Goal: Register for event/course

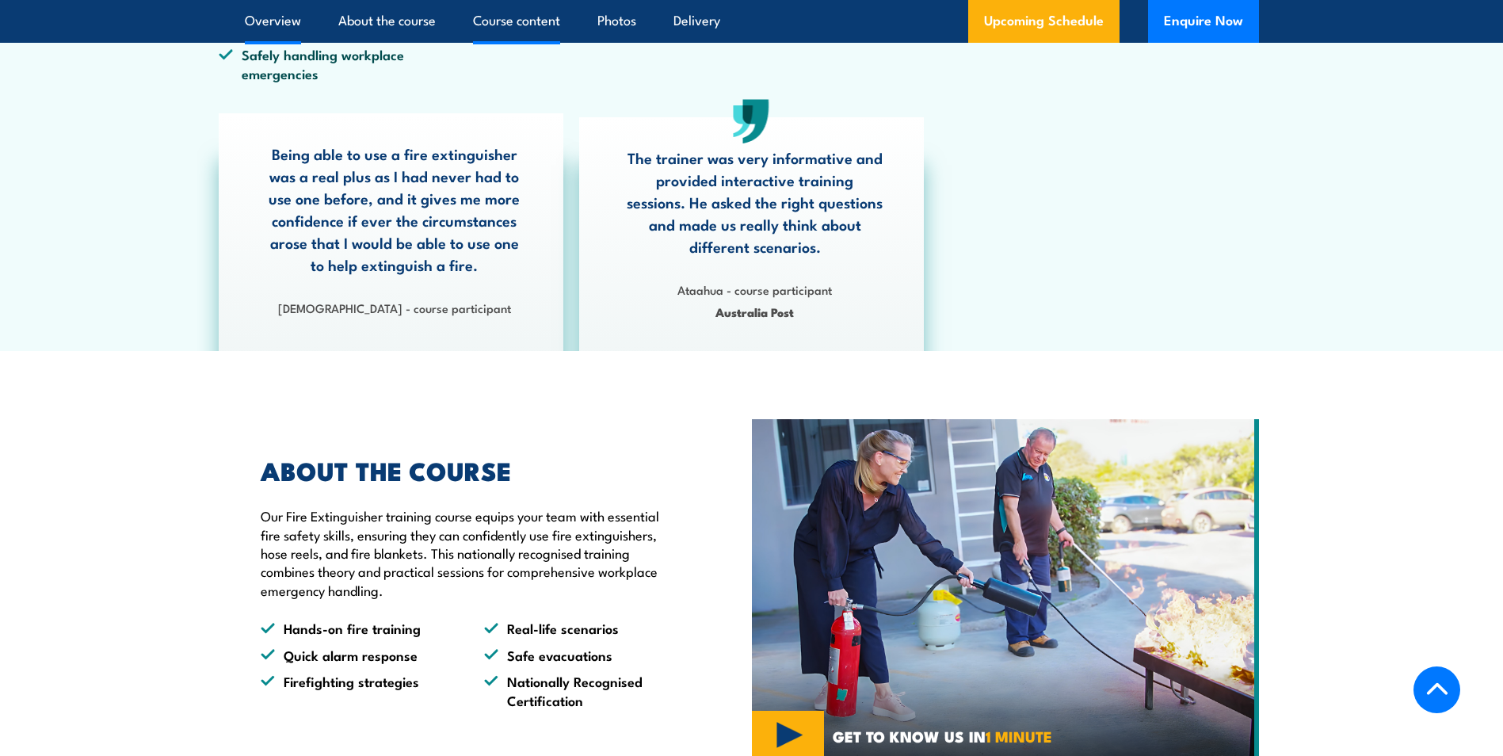
scroll to position [713, 0]
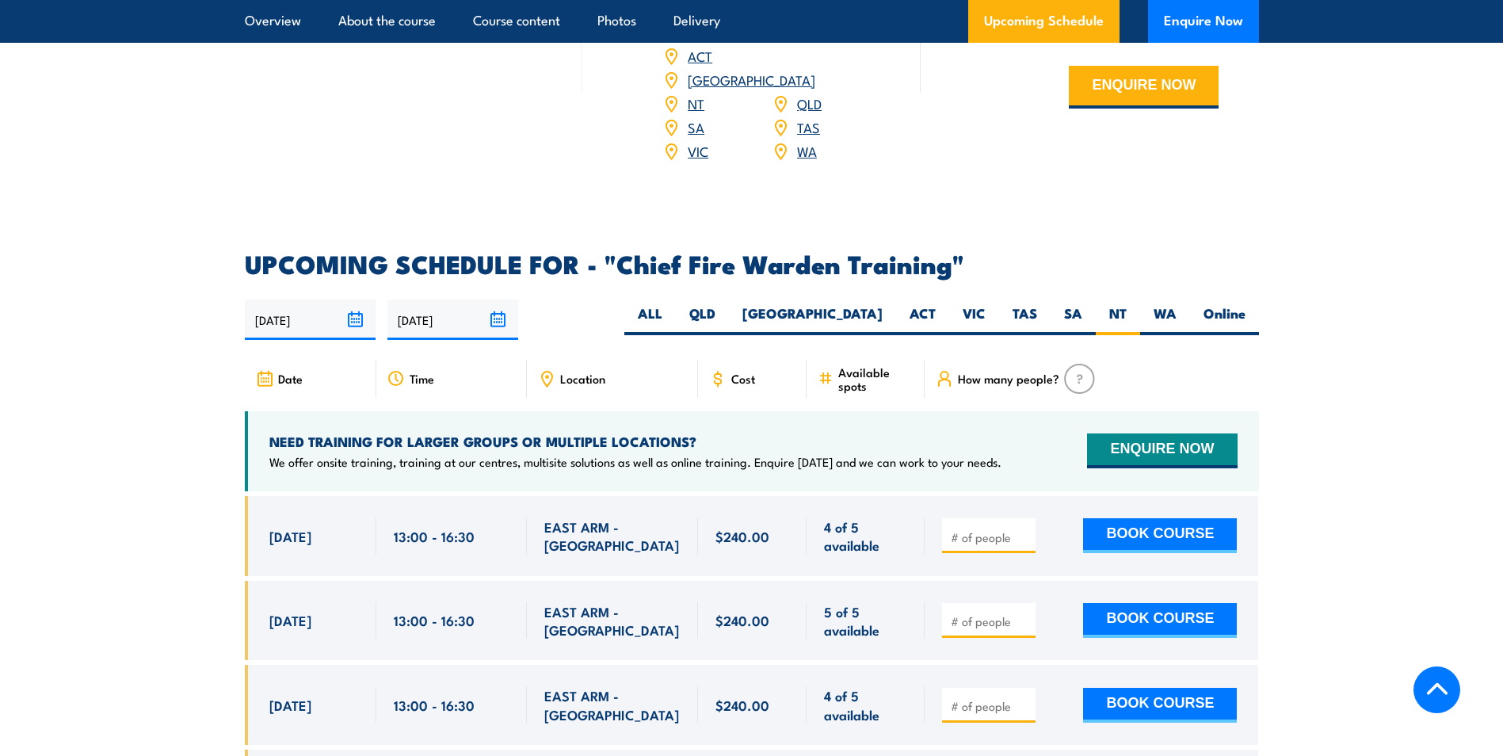
scroll to position [2588, 0]
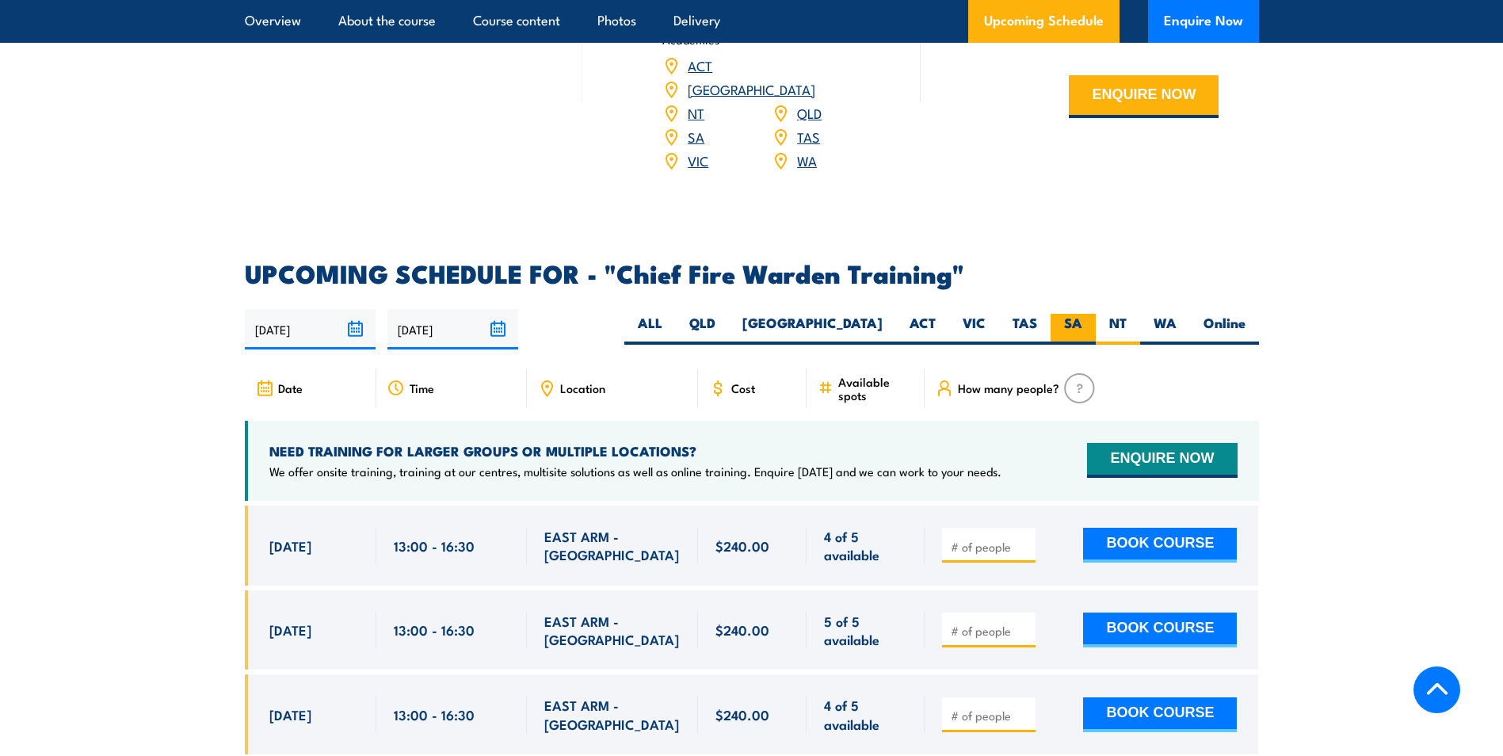
click at [1061, 314] on label "SA" at bounding box center [1072, 329] width 45 height 31
click at [1082, 314] on input "SA" at bounding box center [1087, 319] width 10 height 10
radio input "true"
click at [1348, 480] on section "UPCOMING SCHEDULE FOR - "Chief Fire Warden Training" 26/08/2025 22/02/2026" at bounding box center [751, 561] width 1503 height 601
click at [1079, 314] on label "SA" at bounding box center [1072, 329] width 45 height 31
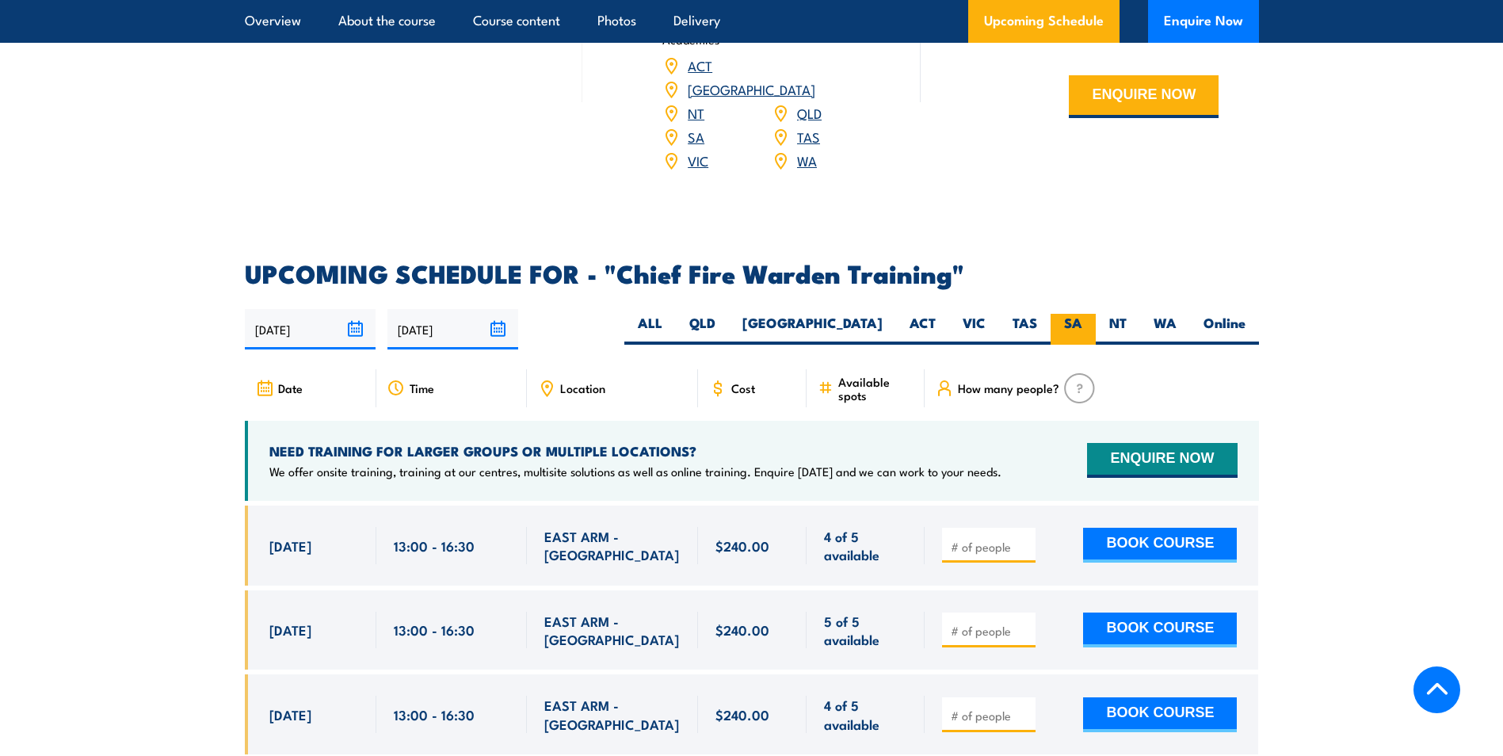
click at [1082, 314] on input "SA" at bounding box center [1087, 319] width 10 height 10
click at [1079, 314] on label "SA" at bounding box center [1072, 329] width 45 height 31
click at [1082, 314] on input "SA" at bounding box center [1087, 319] width 10 height 10
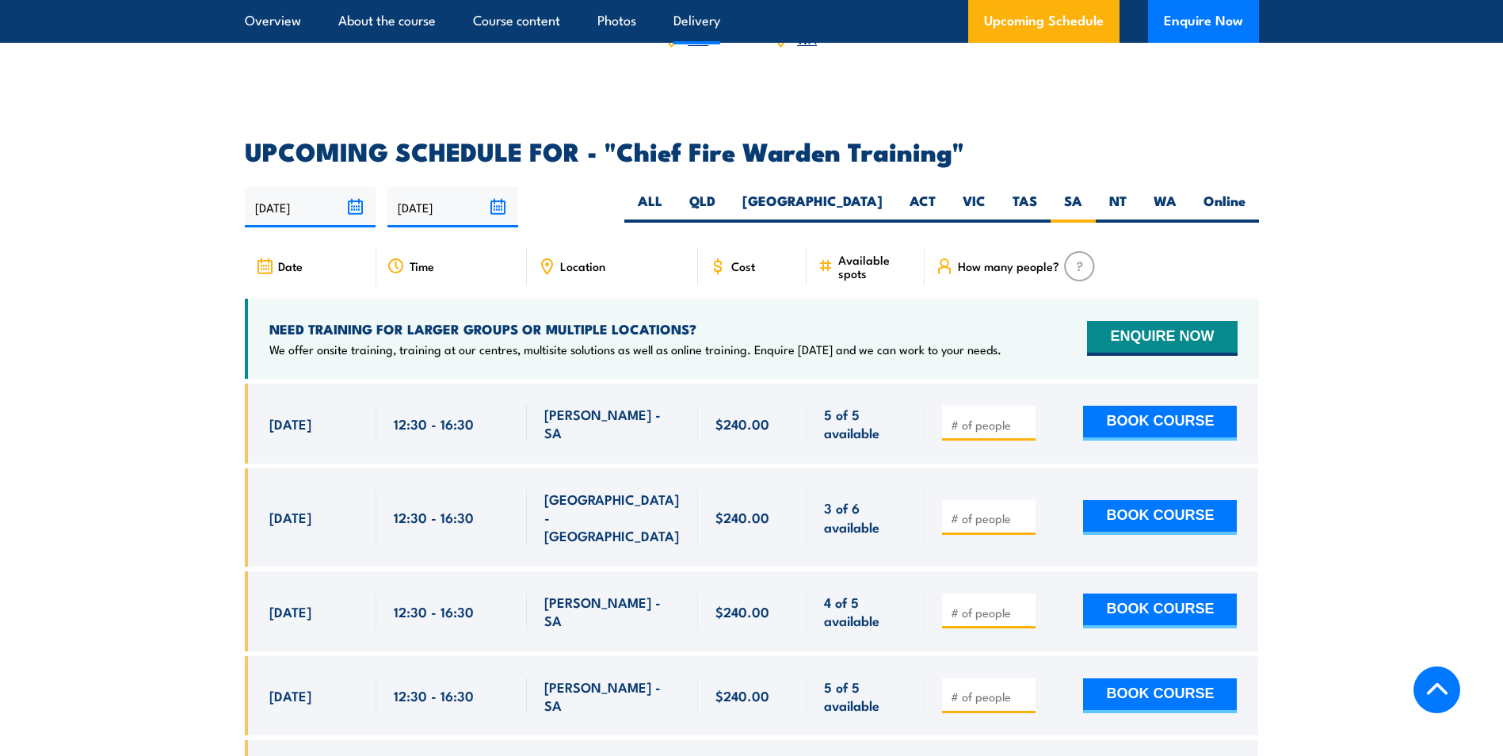
scroll to position [2826, 0]
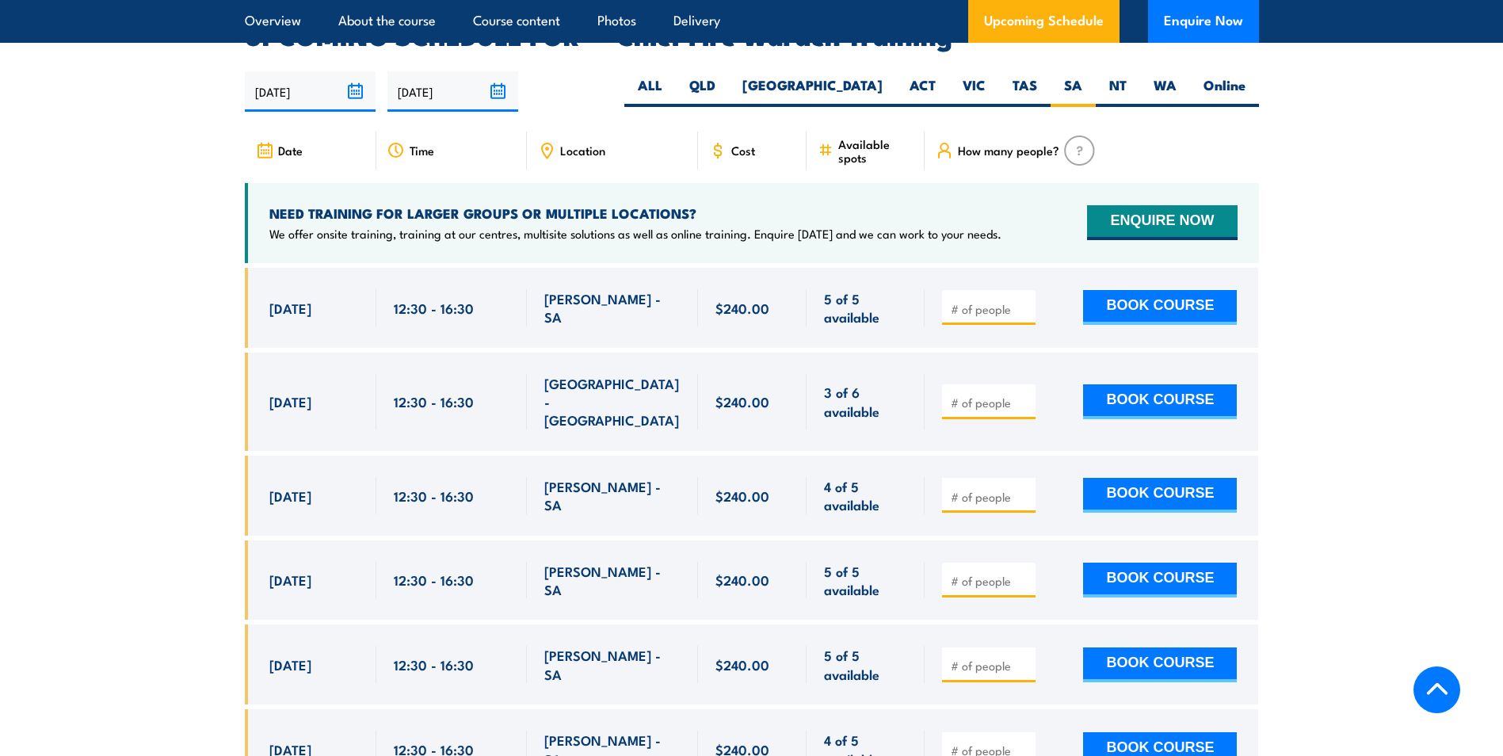
drag, startPoint x: 0, startPoint y: 0, endPoint x: 1336, endPoint y: 318, distance: 1372.8
click at [1336, 318] on section "UPCOMING SCHEDULE FOR - "Chief Fire Warden Training" 26/08/2025 22/02/2026" at bounding box center [751, 630] width 1503 height 1212
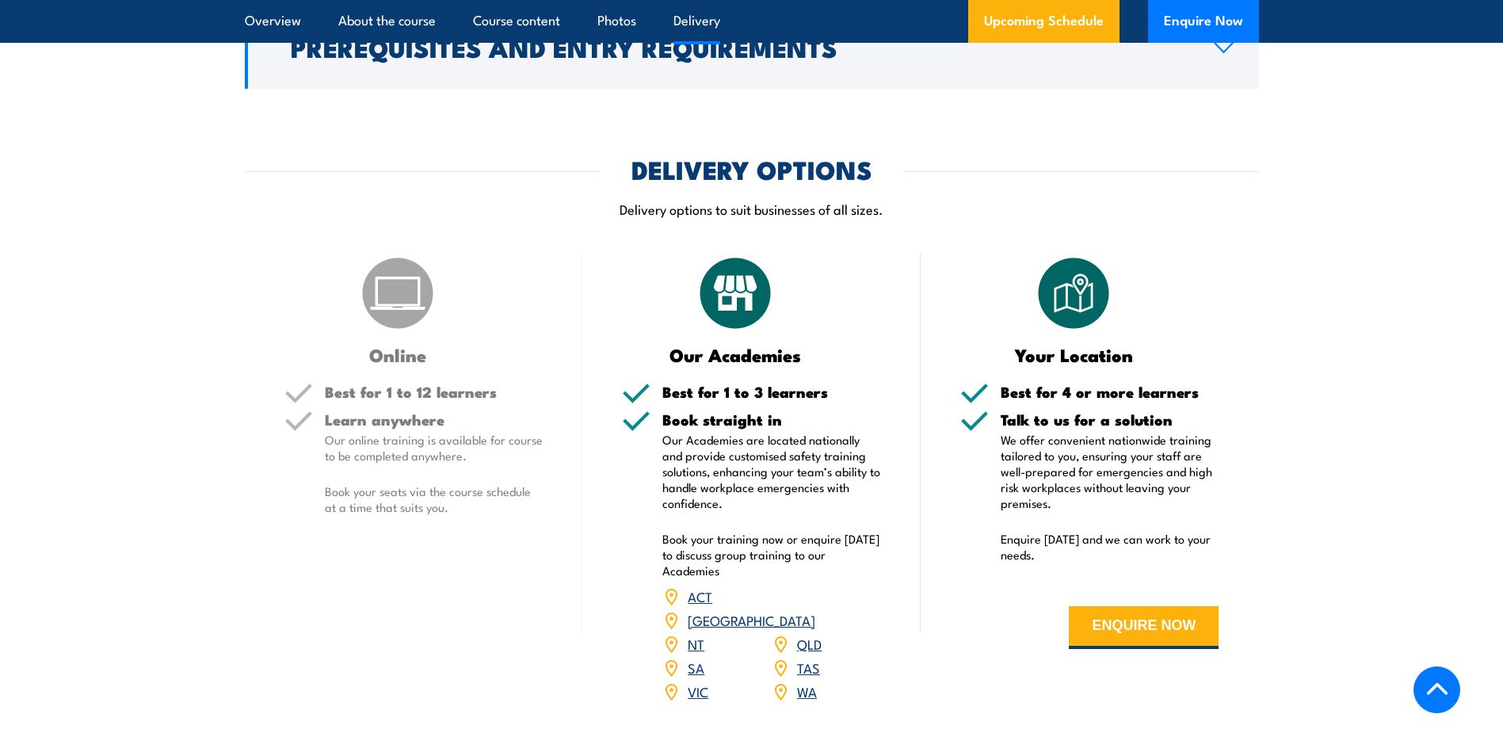
scroll to position [1796, 0]
